Goal: Task Accomplishment & Management: Manage account settings

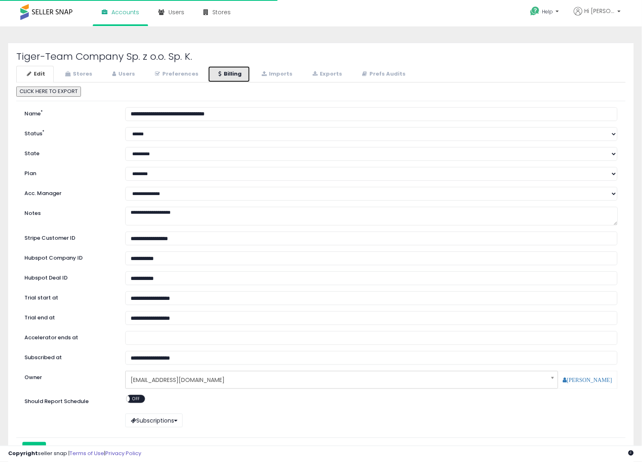
click at [230, 74] on link "Billing" at bounding box center [229, 74] width 42 height 17
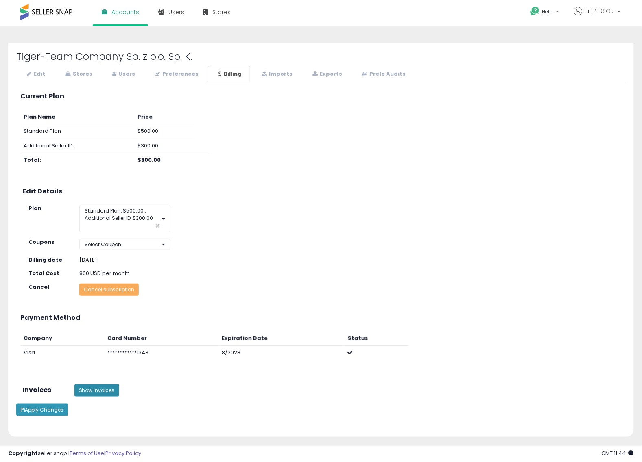
click at [93, 385] on button "Show Invoices" at bounding box center [96, 391] width 45 height 12
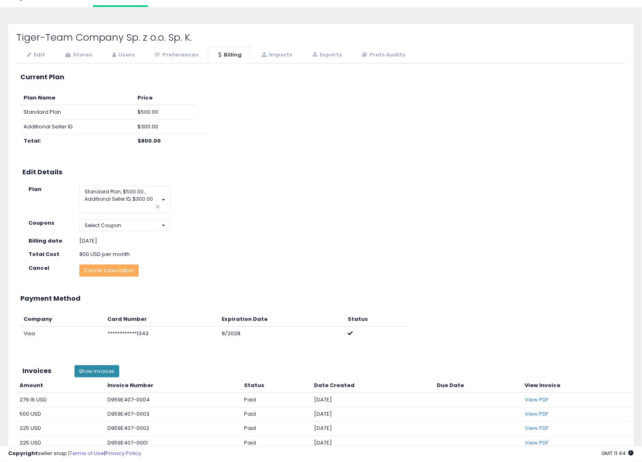
scroll to position [100, 0]
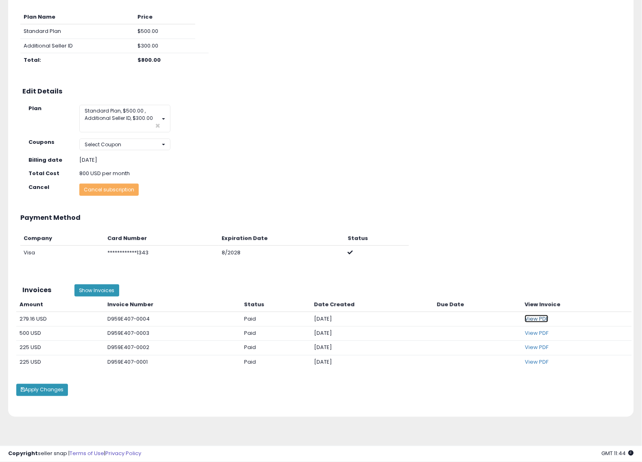
click at [545, 315] on link "View PDF" at bounding box center [537, 319] width 24 height 8
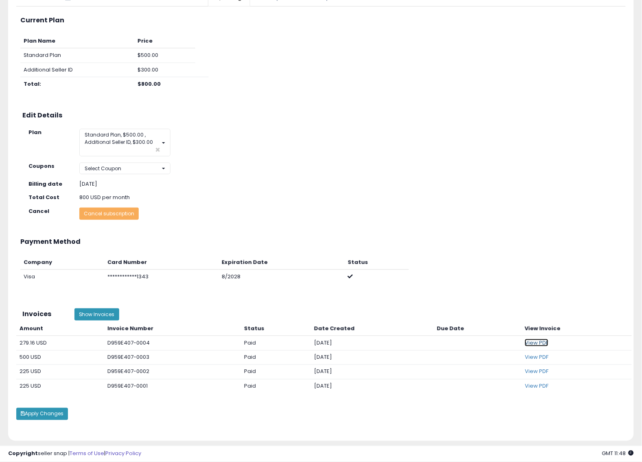
scroll to position [0, 0]
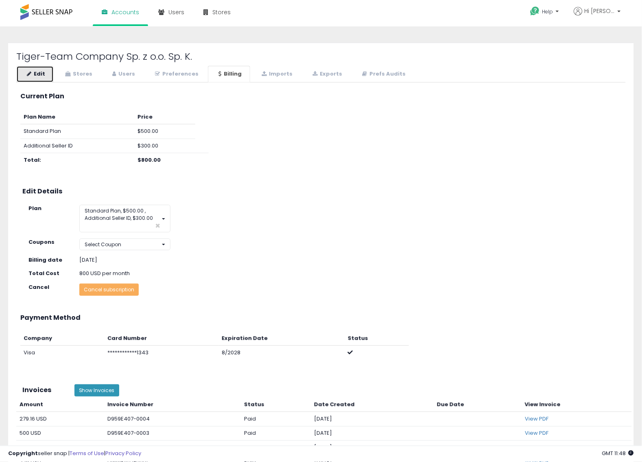
click at [41, 70] on link "Edit" at bounding box center [34, 74] width 37 height 17
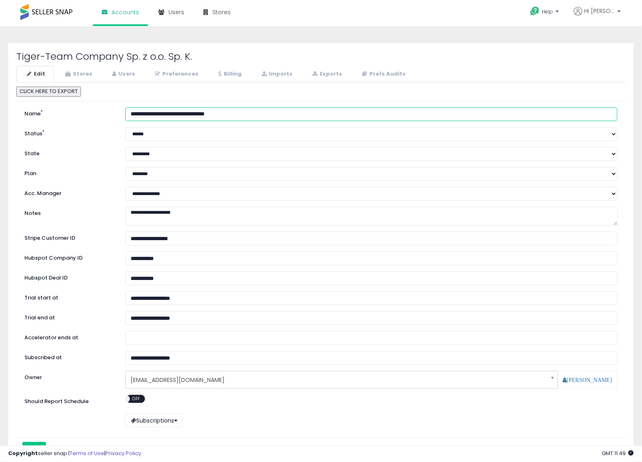
drag, startPoint x: 255, startPoint y: 116, endPoint x: 78, endPoint y: 119, distance: 176.5
click at [78, 119] on div "**********" at bounding box center [320, 114] width 605 height 14
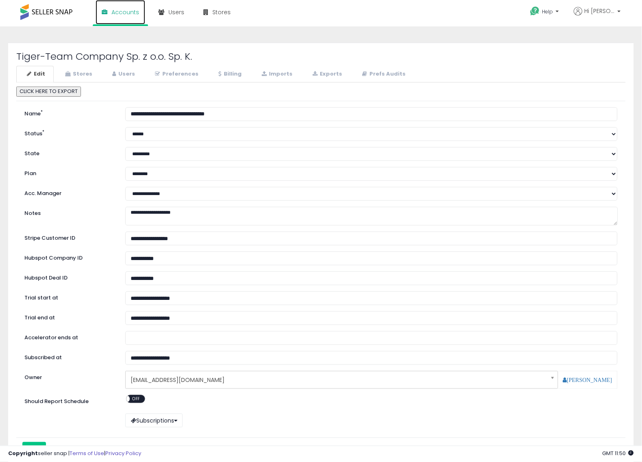
click at [121, 14] on span "Accounts" at bounding box center [125, 12] width 28 height 8
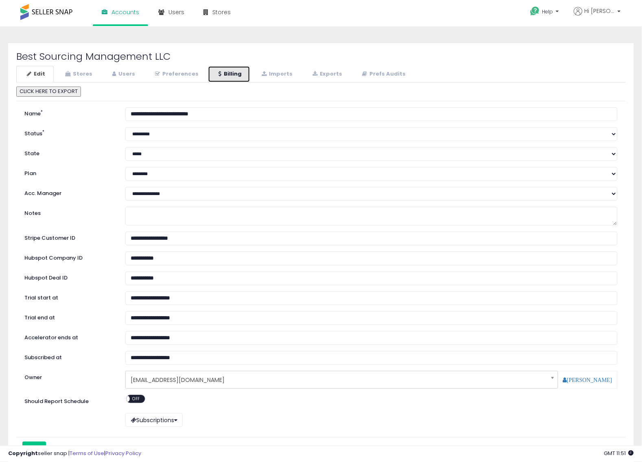
click at [231, 76] on link "Billing" at bounding box center [229, 74] width 42 height 17
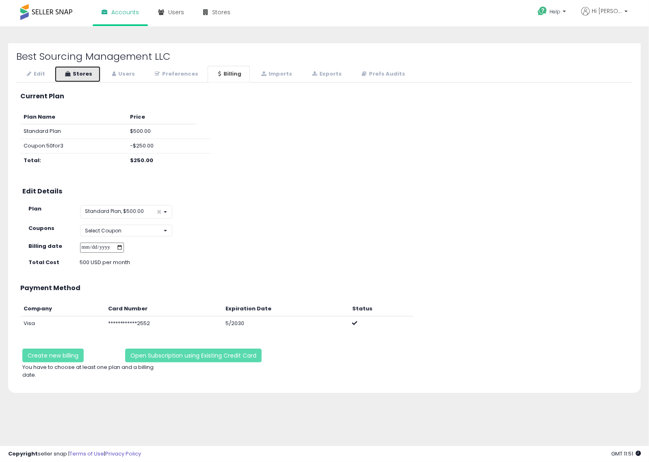
click at [83, 72] on link "Stores" at bounding box center [77, 74] width 46 height 17
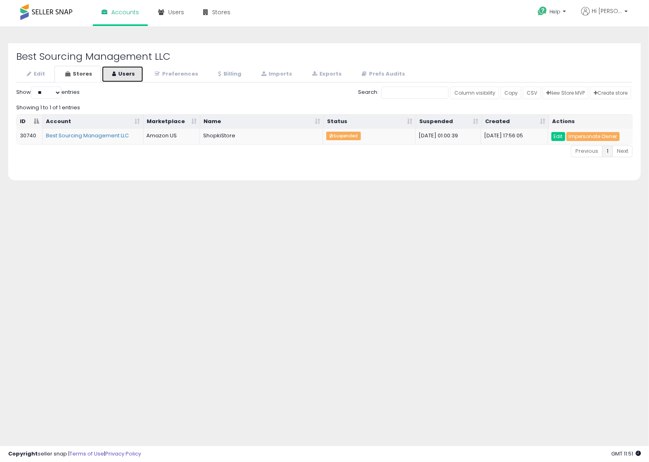
click at [121, 70] on link "Users" at bounding box center [123, 74] width 42 height 17
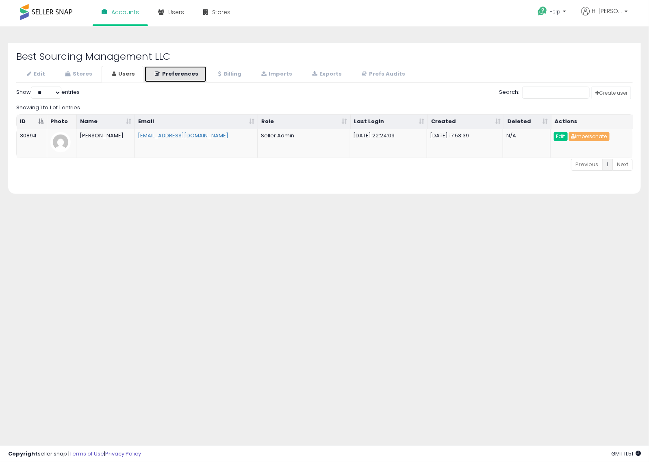
click at [157, 70] on link "Preferences" at bounding box center [175, 74] width 63 height 17
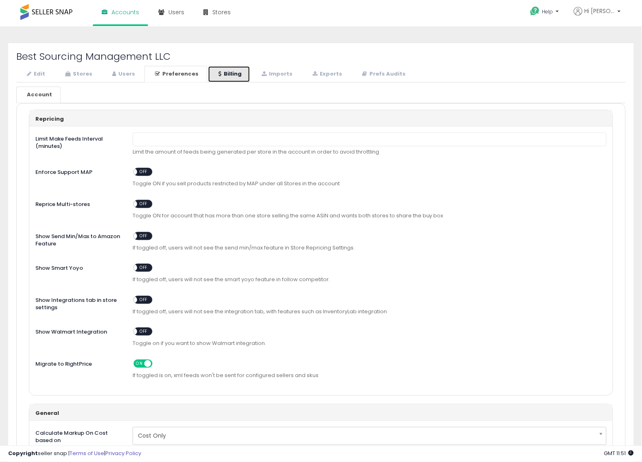
click at [222, 70] on link "Billing" at bounding box center [229, 74] width 42 height 17
